Goal: Find specific page/section: Find specific page/section

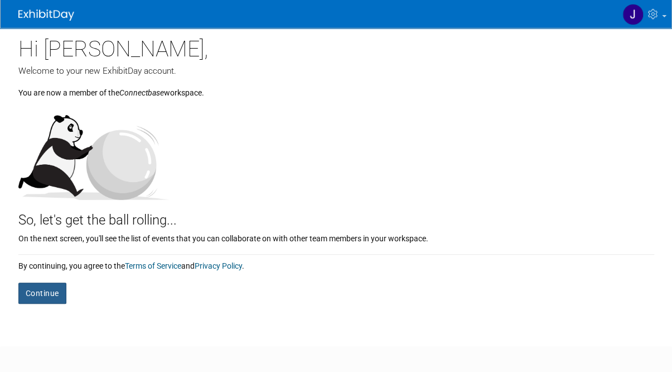
click at [38, 294] on button "Continue" at bounding box center [42, 292] width 48 height 21
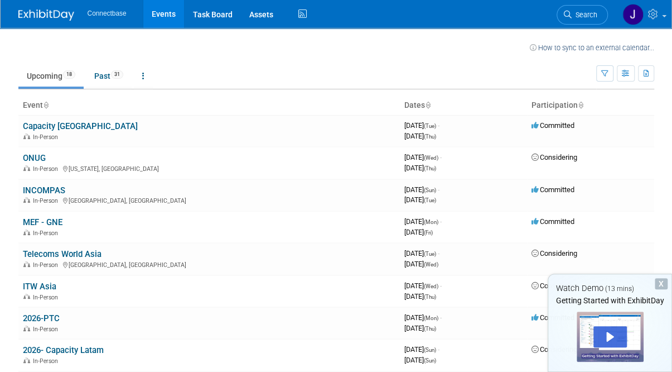
click at [661, 283] on div "X" at bounding box center [661, 283] width 13 height 11
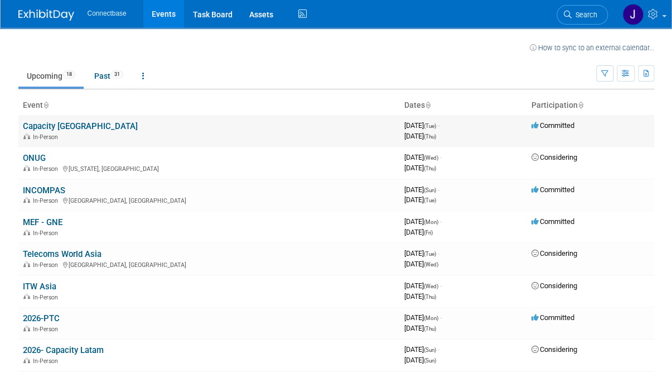
click at [210, 124] on td "Capacity [GEOGRAPHIC_DATA] In-Person" at bounding box center [209, 131] width 382 height 32
click at [61, 126] on link "Capacity [GEOGRAPHIC_DATA]" at bounding box center [80, 126] width 115 height 10
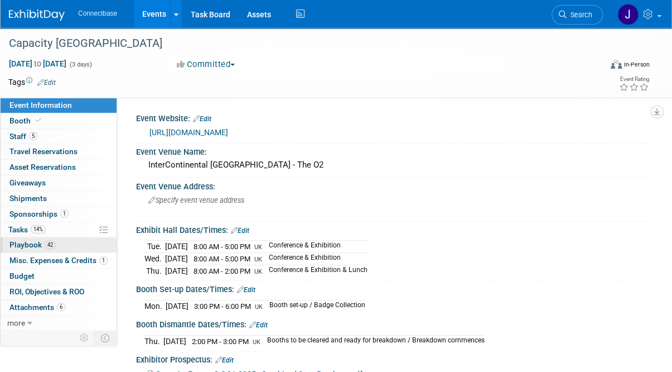
click at [24, 242] on span "Playbook 42" at bounding box center [32, 244] width 46 height 9
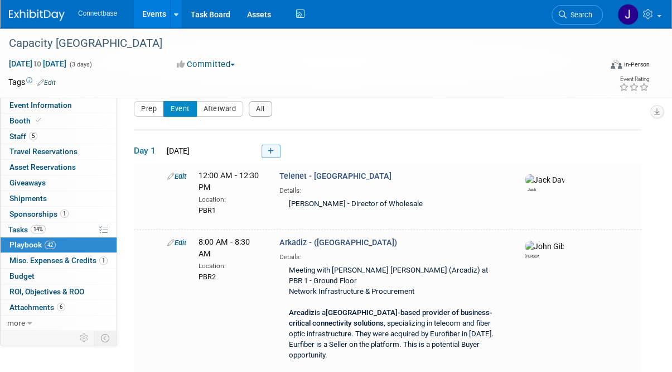
scroll to position [13, 0]
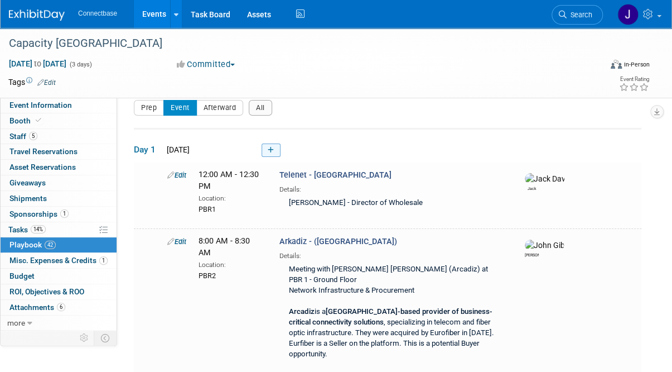
click at [268, 144] on link at bounding box center [271, 149] width 19 height 13
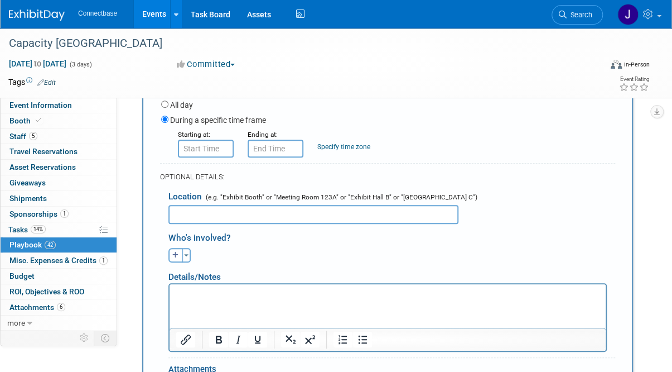
scroll to position [198, 0]
